Goal: Information Seeking & Learning: Find specific fact

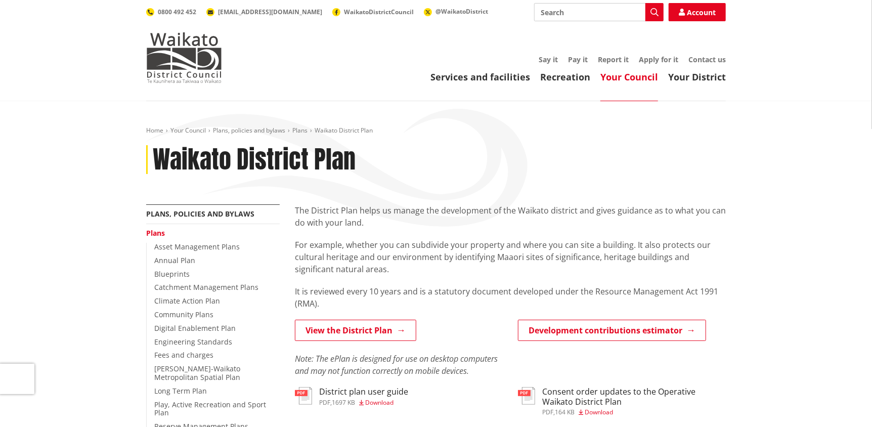
click at [577, 9] on input "Search" at bounding box center [599, 12] width 130 height 18
type input "trees"
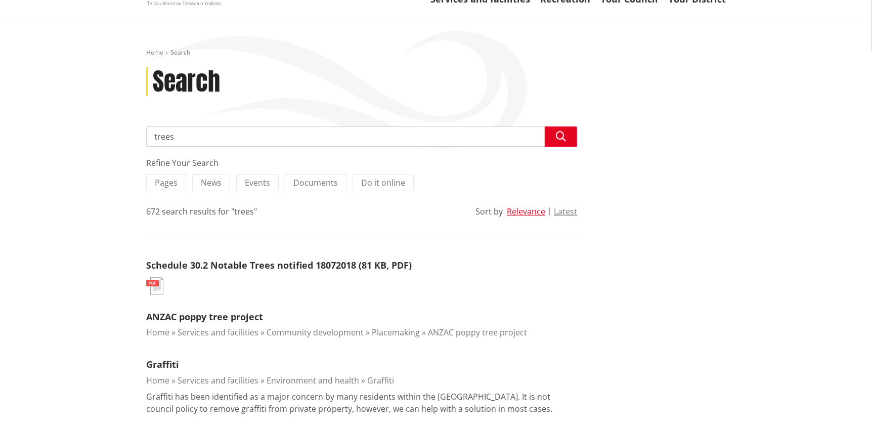
scroll to position [101, 0]
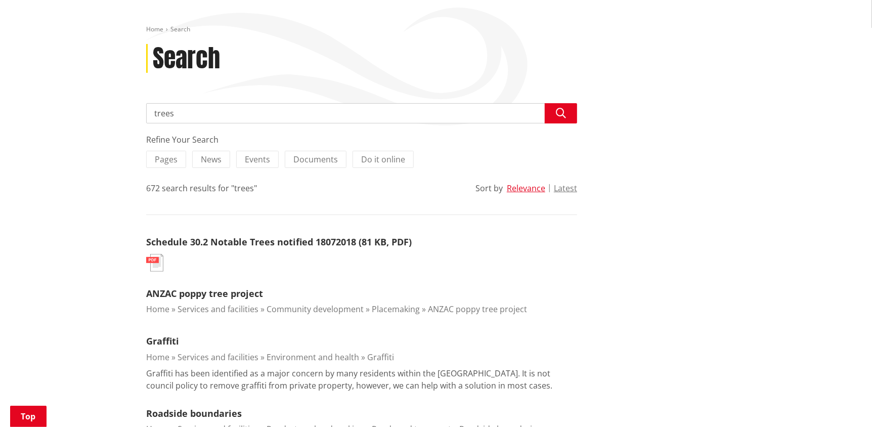
drag, startPoint x: 212, startPoint y: 242, endPoint x: 552, endPoint y: 237, distance: 340.0
click at [552, 237] on div "Schedule 30.2 Notable Trees notified 18072018 (81 KB, PDF)" at bounding box center [361, 241] width 431 height 13
click at [286, 243] on link "Schedule 30.2 Notable Trees notified 18072018 (81 KB, PDF)" at bounding box center [279, 242] width 266 height 12
